Goal: Find specific page/section: Find specific page/section

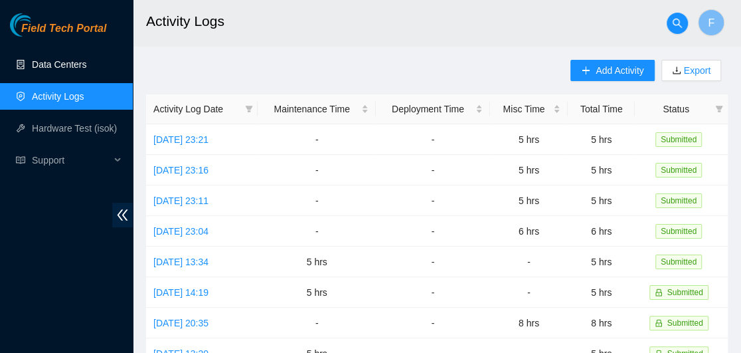
click at [57, 60] on link "Data Centers" at bounding box center [59, 64] width 54 height 11
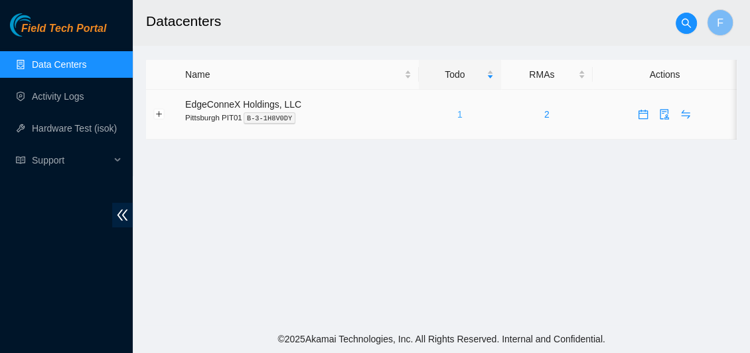
click at [458, 114] on link "1" at bounding box center [460, 114] width 5 height 11
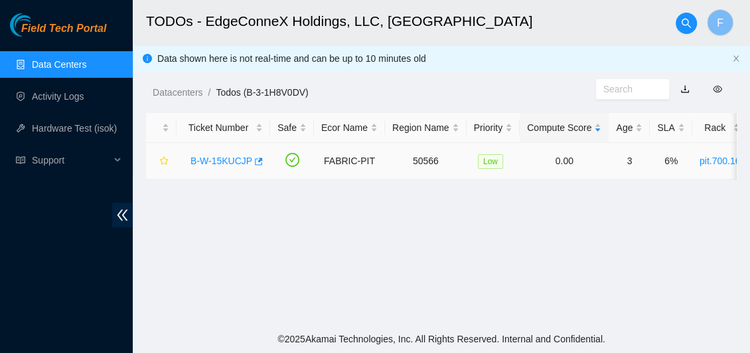
click at [216, 163] on link "B-W-15KUCJP" at bounding box center [222, 160] width 62 height 11
